Goal: Task Accomplishment & Management: Manage account settings

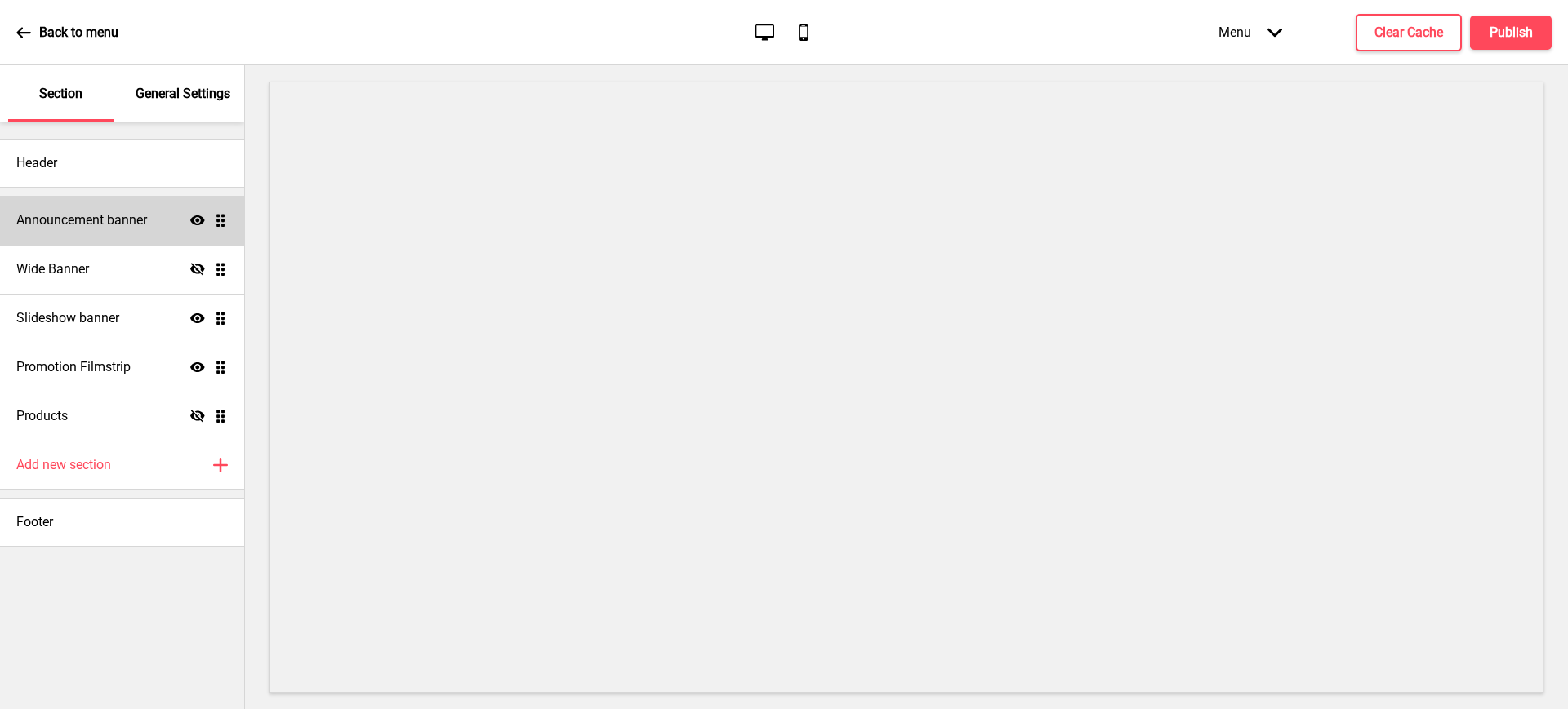
click at [90, 228] on h4 "Announcement banner" at bounding box center [81, 220] width 131 height 18
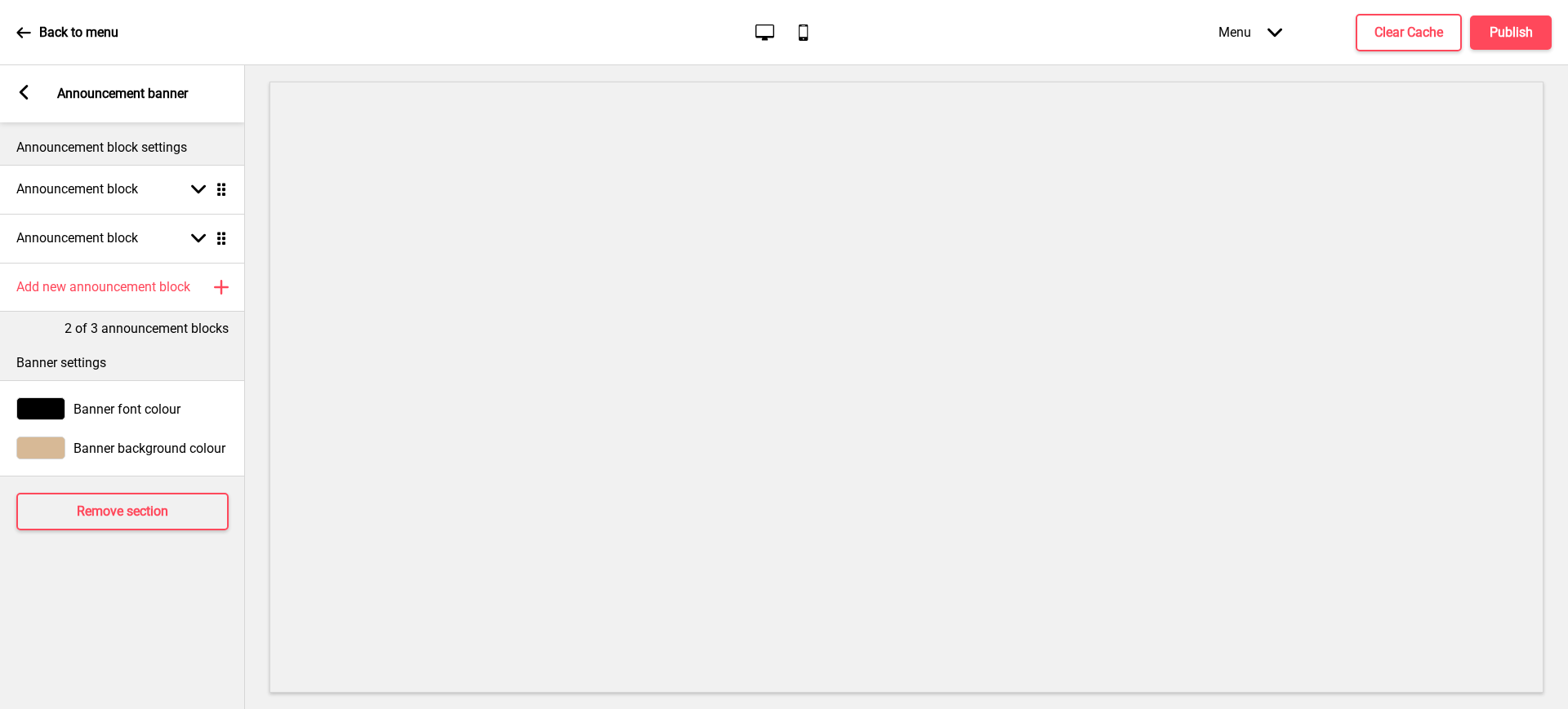
click at [22, 80] on div "Arrow left Announcement banner" at bounding box center [122, 94] width 245 height 57
click at [21, 88] on rect at bounding box center [23, 92] width 15 height 15
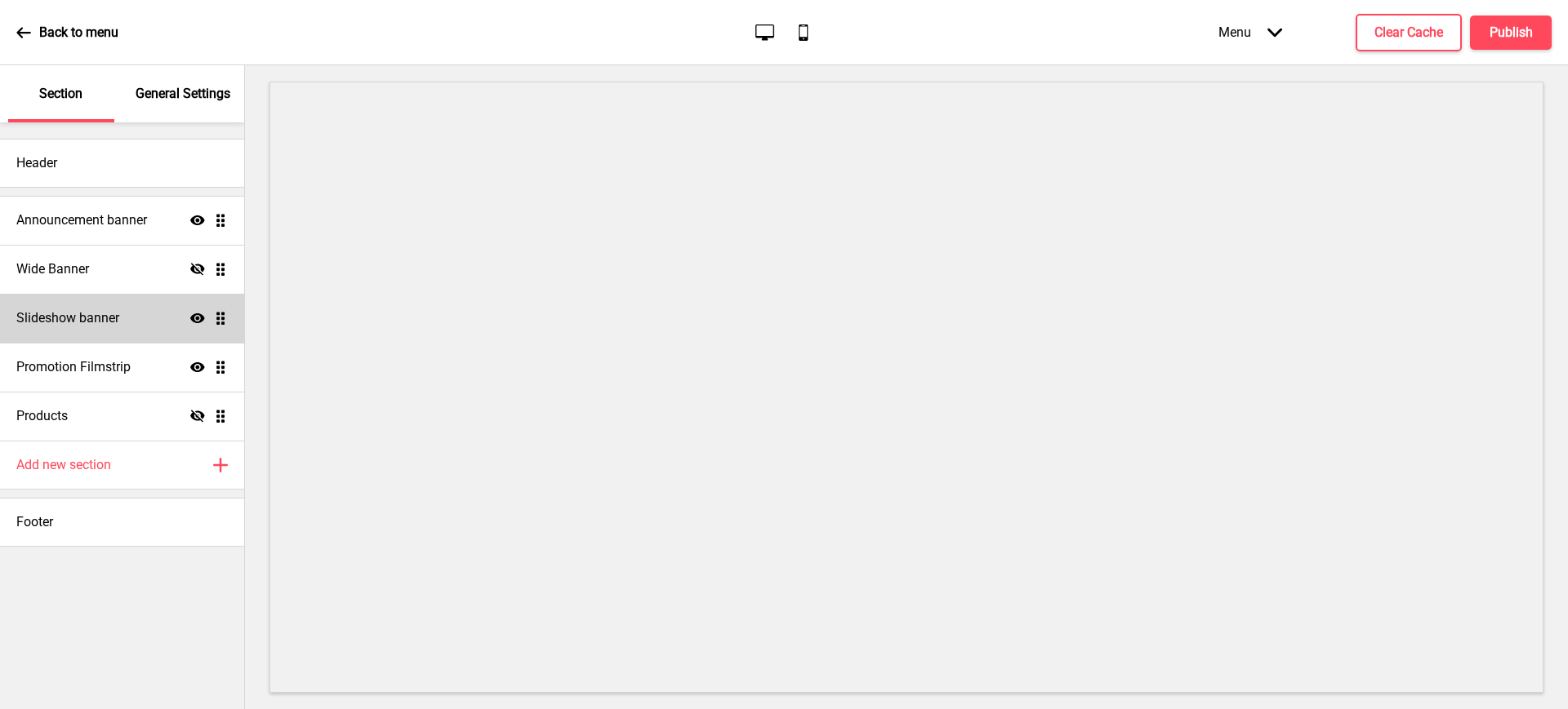
click at [97, 330] on div "Slideshow banner Show Drag" at bounding box center [122, 318] width 245 height 49
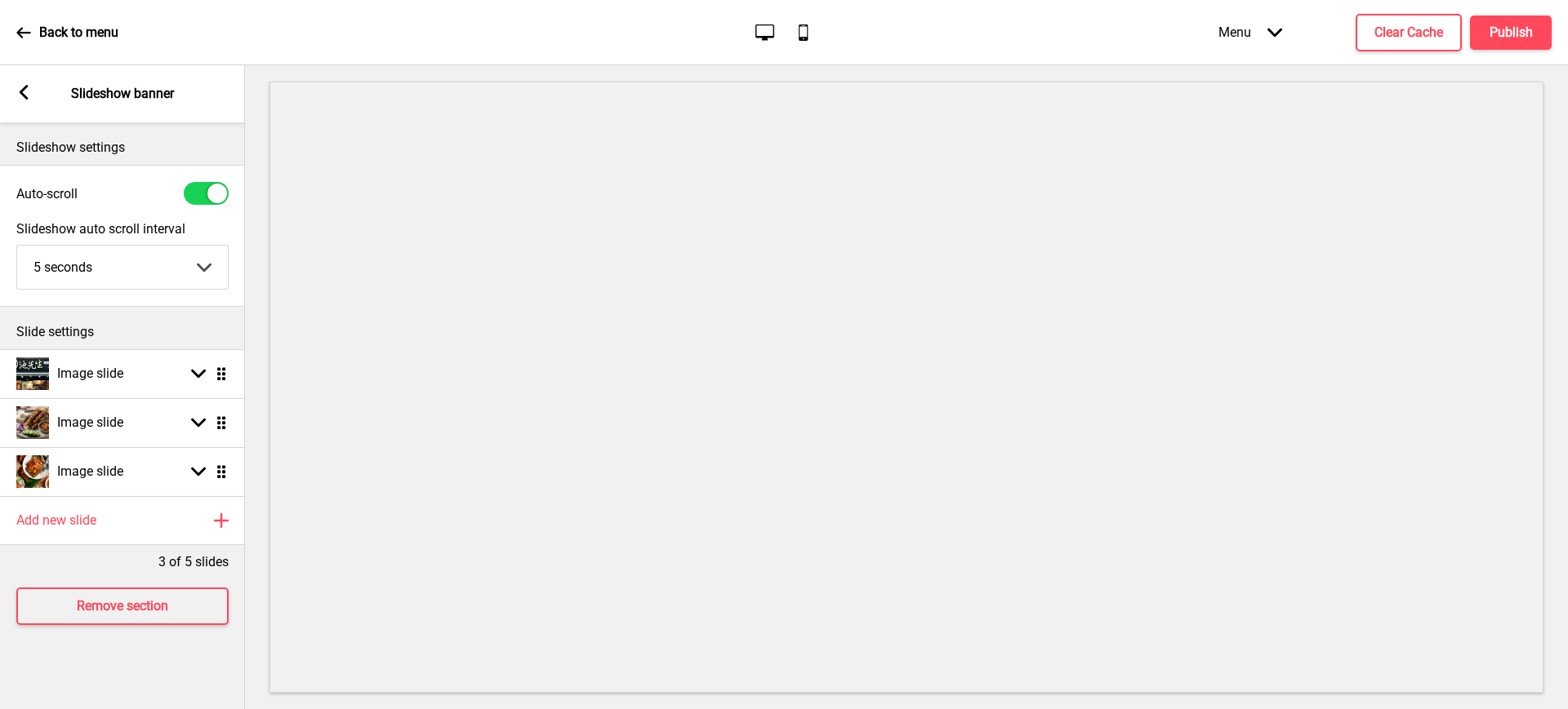
click at [163, 266] on select "5 seconds 6 seconds 7 seconds 8 seconds 9 seconds 10 seconds" at bounding box center [122, 267] width 211 height 44
select select "10000"
click at [17, 245] on select "5 seconds 6 seconds 7 seconds 8 seconds 9 seconds 10 seconds" at bounding box center [122, 267] width 211 height 44
click at [199, 190] on div at bounding box center [206, 193] width 45 height 23
checkbox input "false"
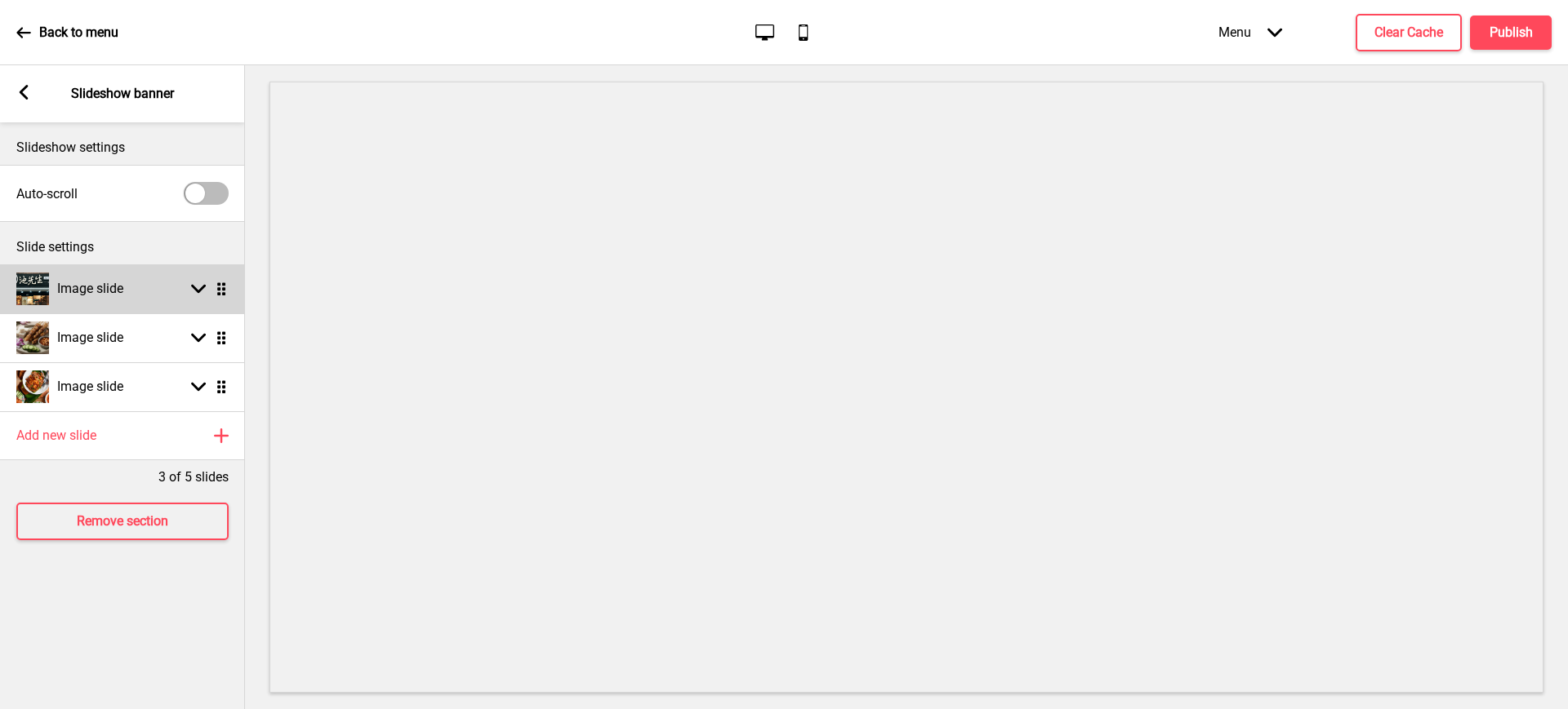
click at [108, 273] on div "Image slide" at bounding box center [70, 289] width 107 height 33
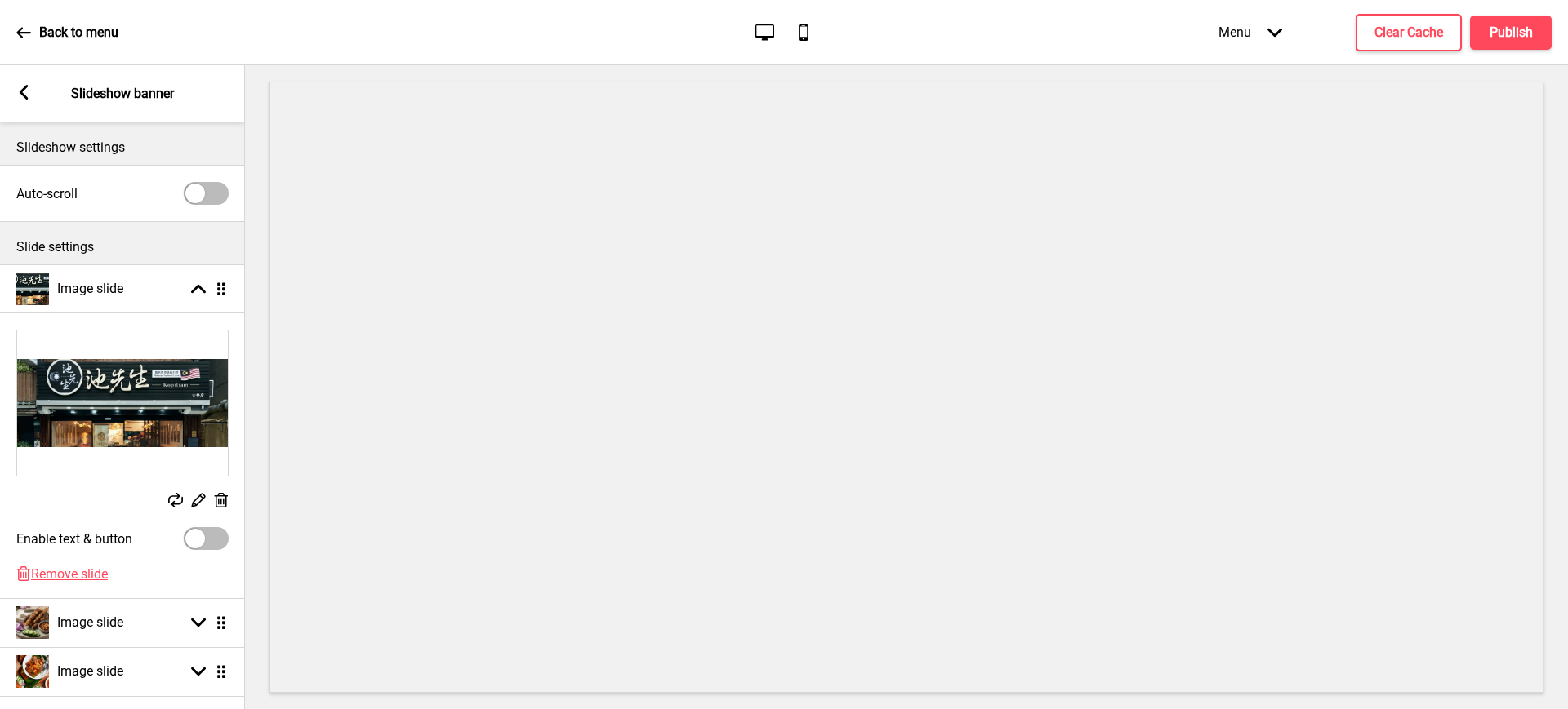
click at [190, 537] on div at bounding box center [194, 538] width 19 height 19
checkbox input "true"
select select "right"
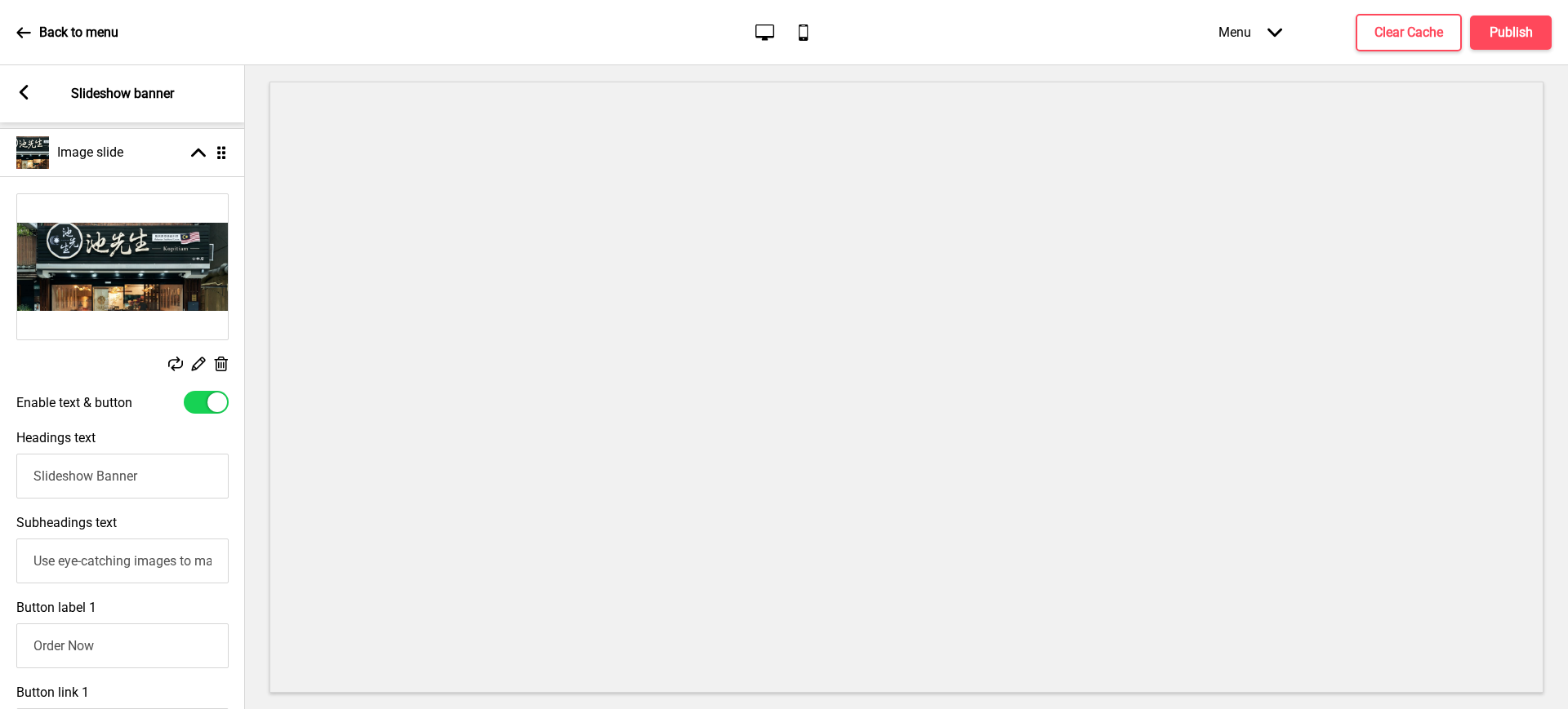
scroll to position [272, 0]
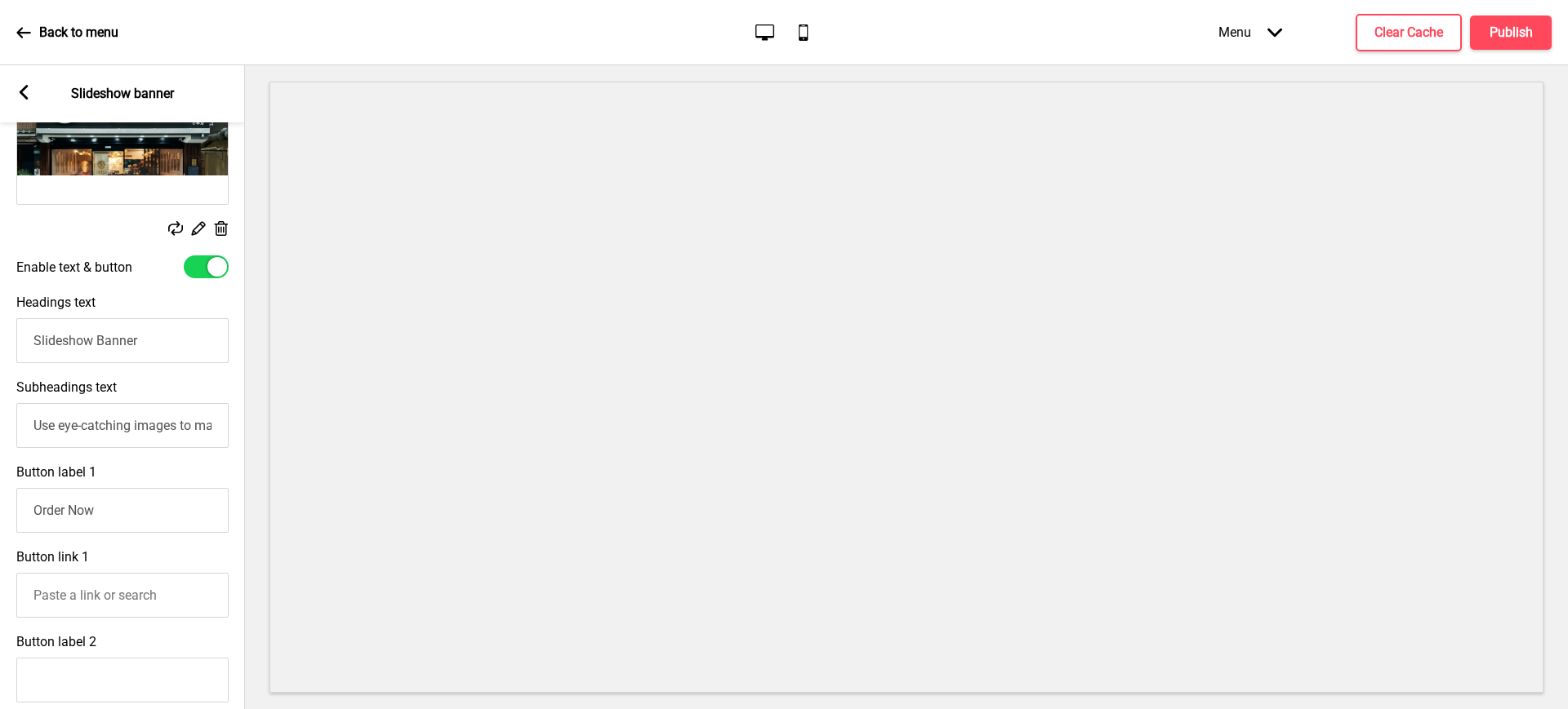
drag, startPoint x: 172, startPoint y: 344, endPoint x: 0, endPoint y: 330, distance: 172.6
click at [0, 330] on div "Headings text Slideshow Banner" at bounding box center [122, 328] width 245 height 85
type input "網站更新中 敬啟期待"
click at [96, 426] on input "Use eye-catching images to make a strong first impression of your brand" at bounding box center [121, 426] width 212 height 45
type input "Use eye-catching images to make a strong first impression of your brand"
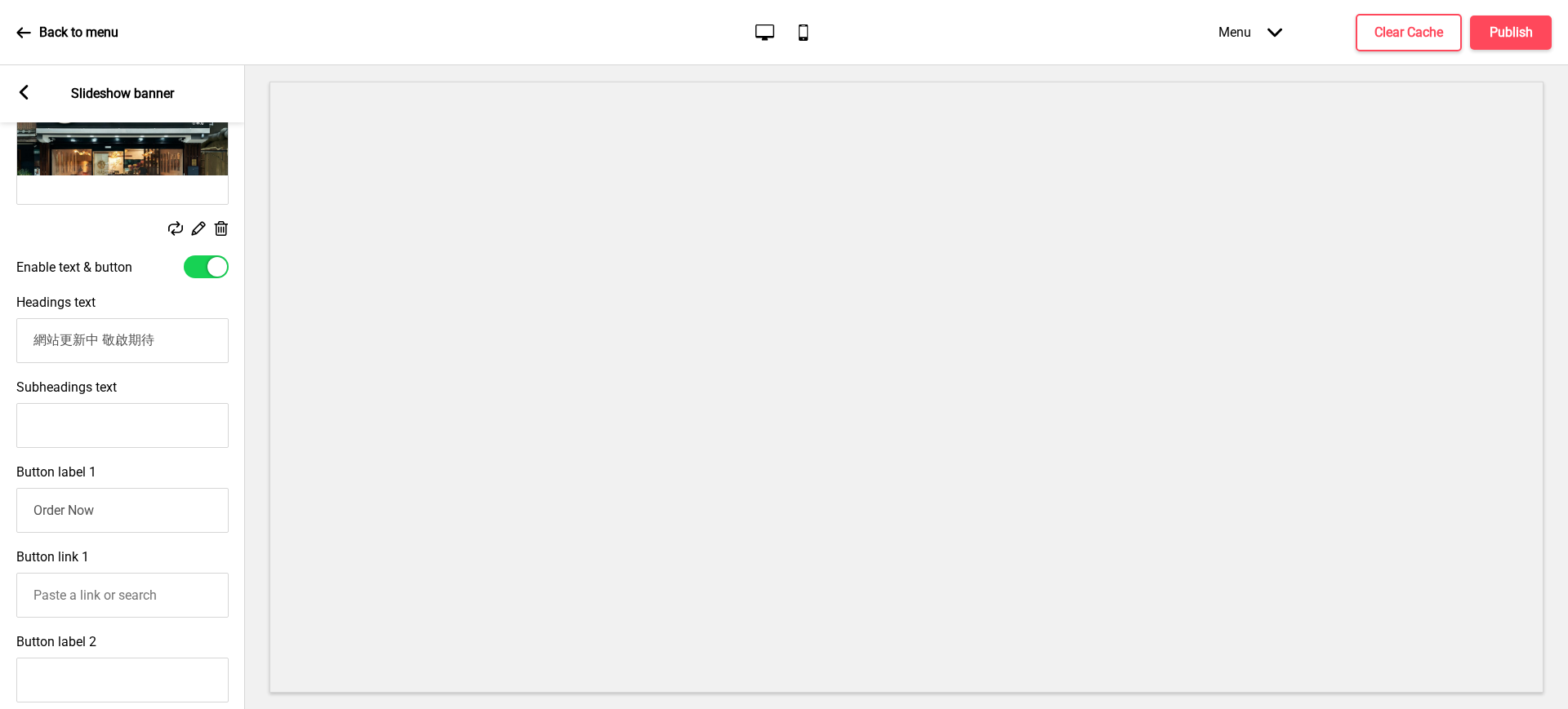
click at [87, 506] on input "Order Now" at bounding box center [121, 511] width 212 height 45
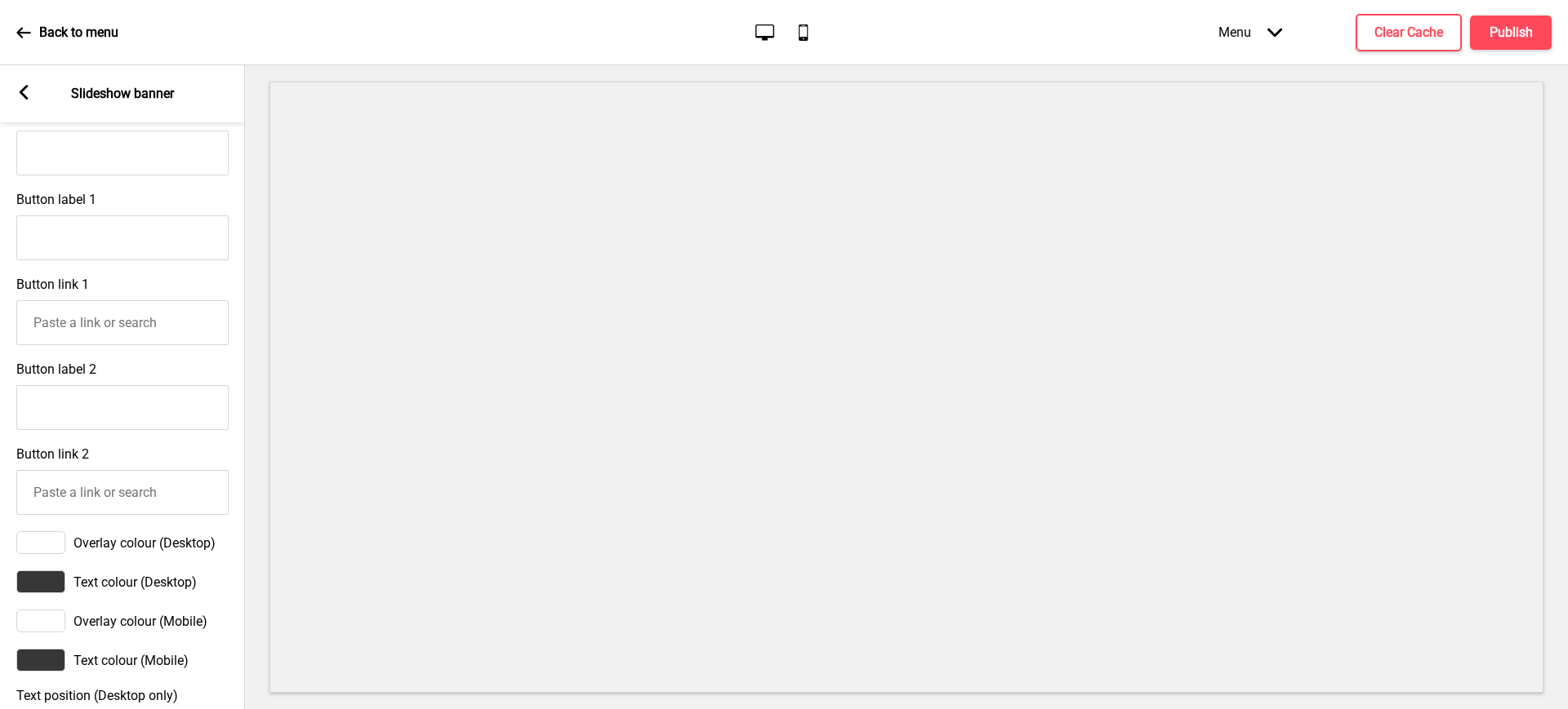
scroll to position [680, 0]
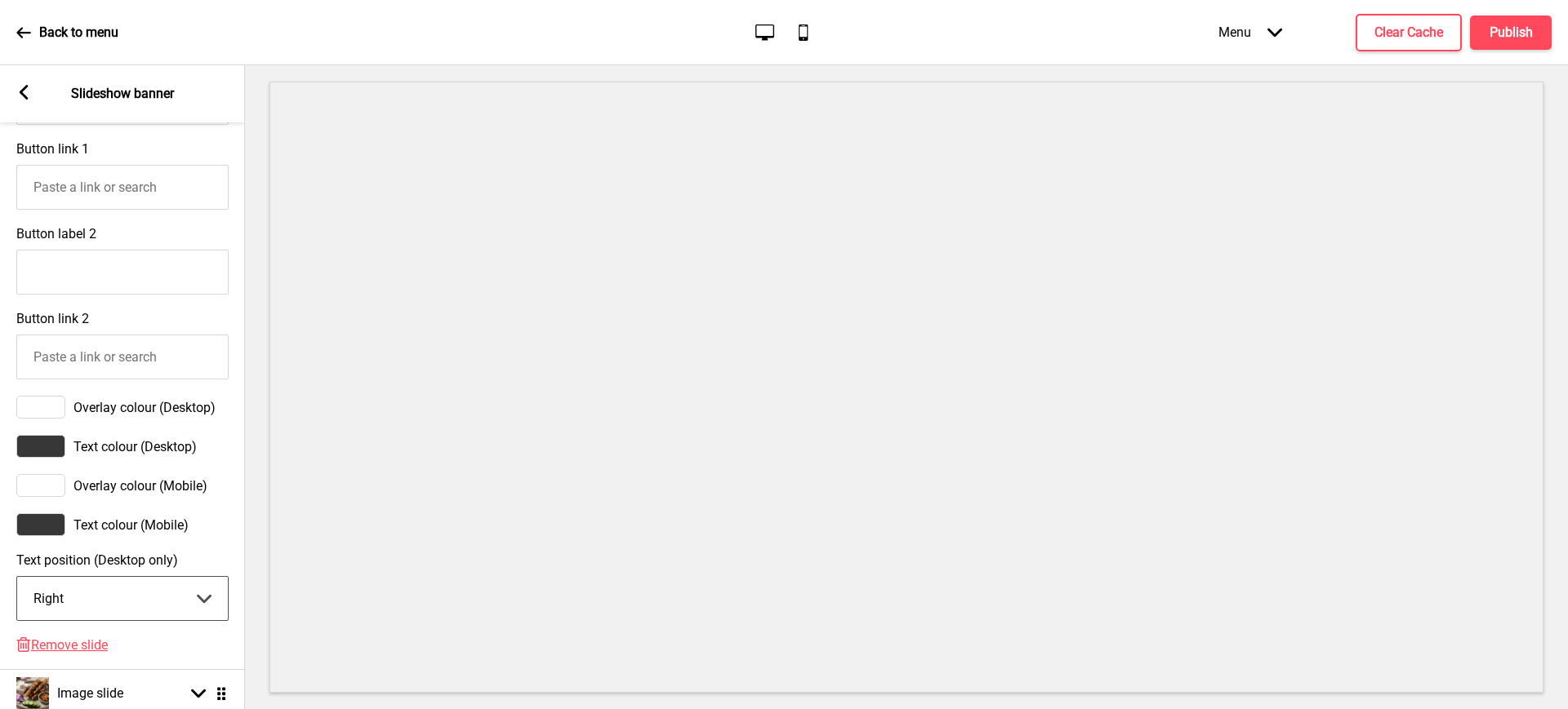
drag, startPoint x: 95, startPoint y: 618, endPoint x: 98, endPoint y: 628, distance: 10.4
click at [95, 618] on select "Center Left Right" at bounding box center [122, 599] width 211 height 44
select select "center"
click at [17, 587] on select "Center Left Right" at bounding box center [122, 599] width 211 height 44
click at [1376, 29] on h4 "Clear Cache" at bounding box center [1409, 32] width 69 height 18
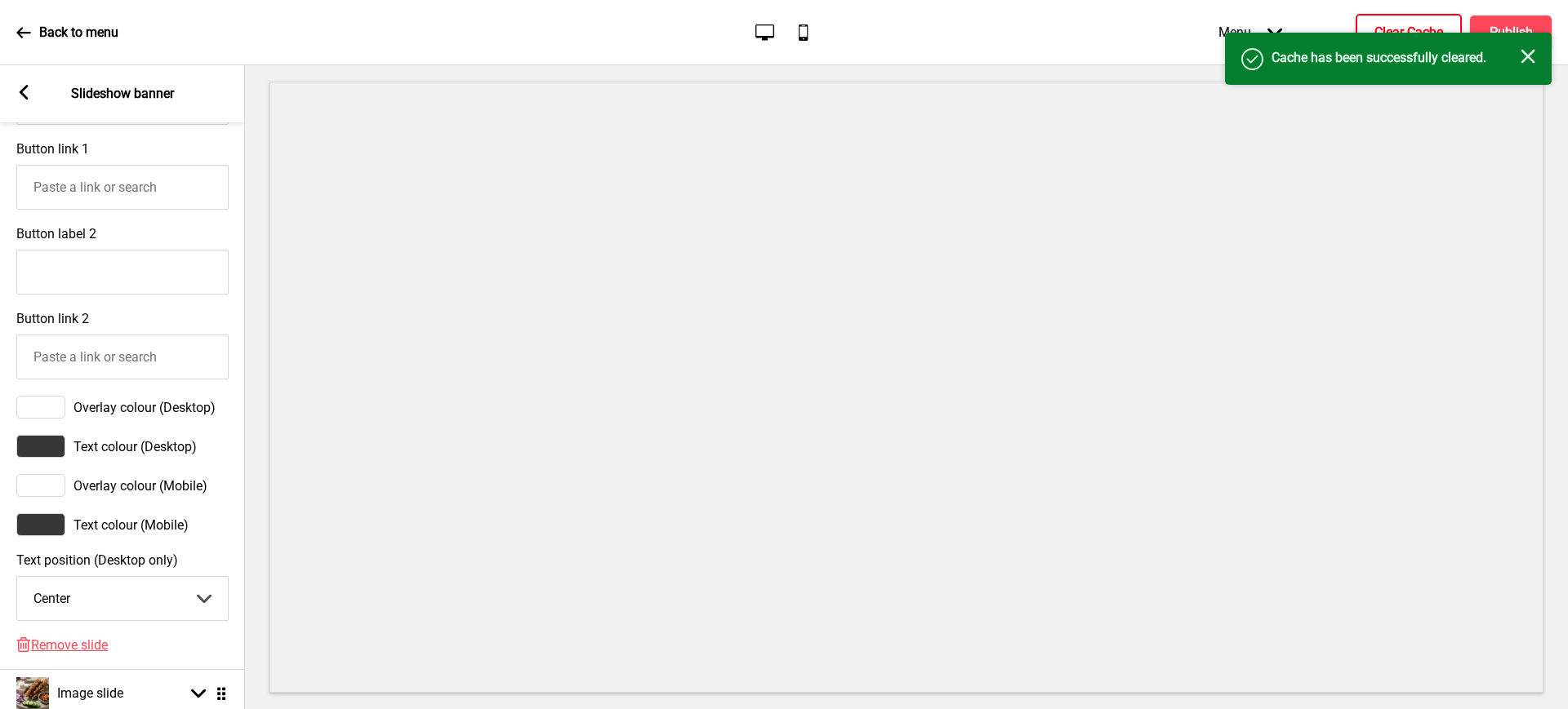
click at [1531, 58] on rect at bounding box center [1528, 56] width 15 height 15
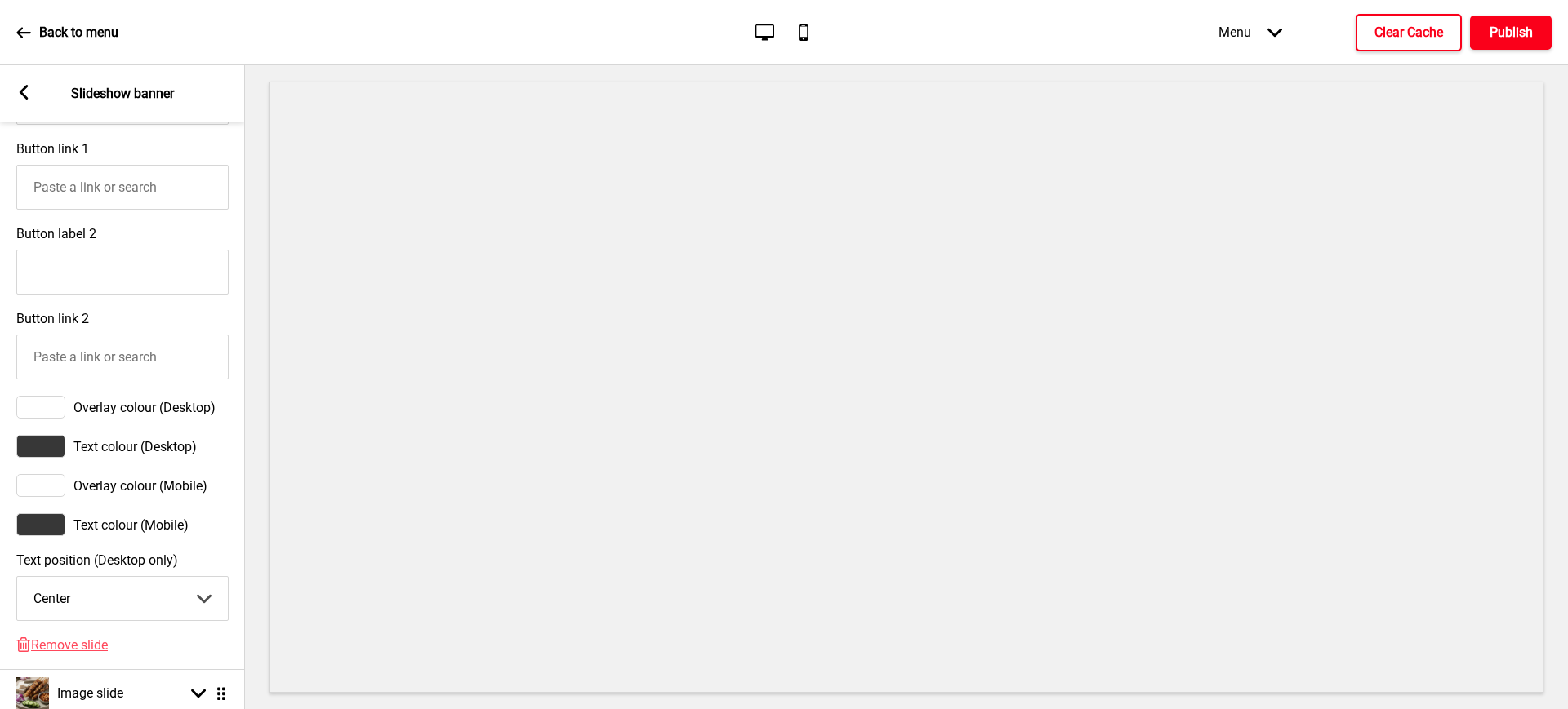
click at [1499, 30] on h4 "Publish" at bounding box center [1511, 32] width 44 height 18
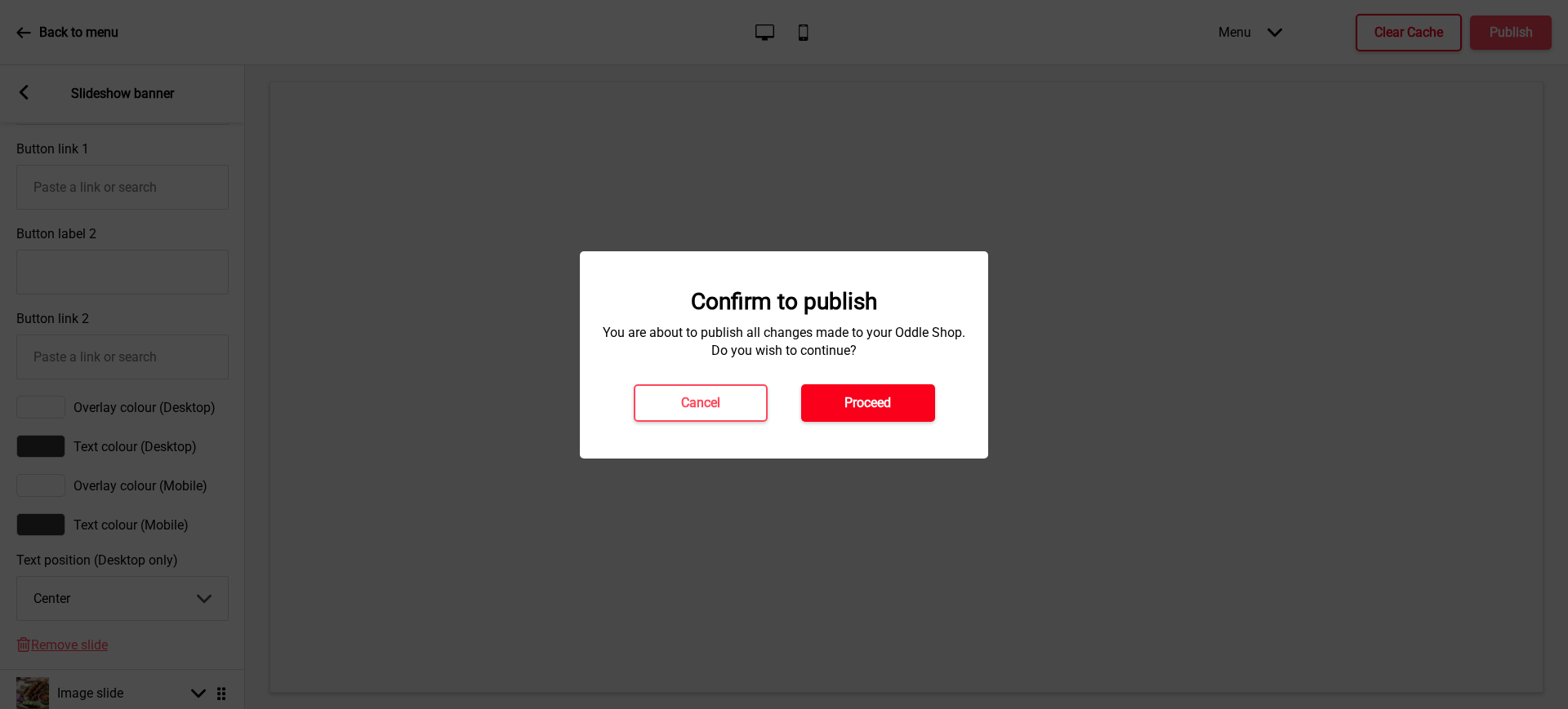
click at [832, 399] on button "Proceed" at bounding box center [868, 403] width 134 height 38
